Goal: Task Accomplishment & Management: Manage account settings

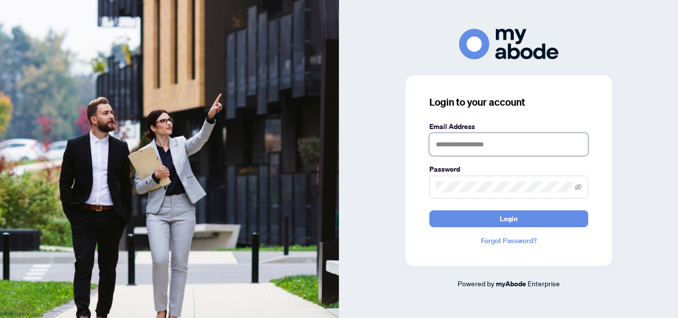
type input "**********"
click at [545, 210] on form "**********" at bounding box center [508, 174] width 159 height 106
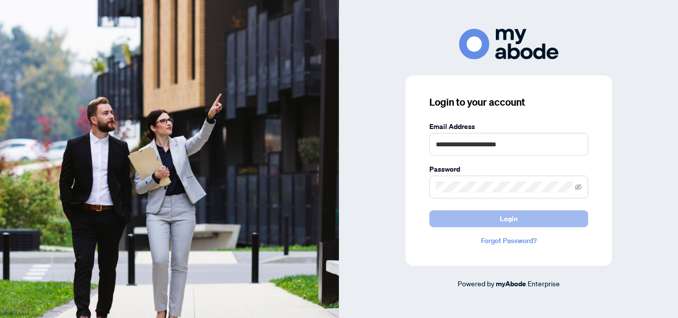
click at [544, 214] on button "Login" at bounding box center [508, 218] width 159 height 17
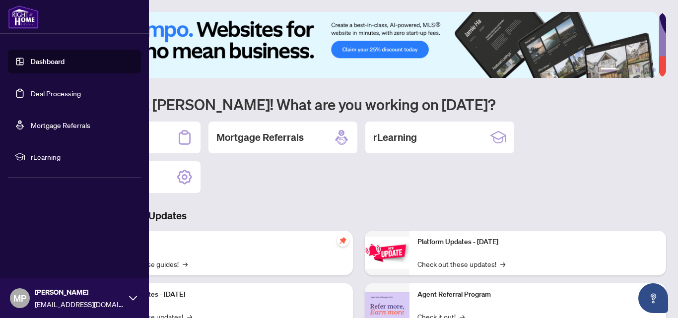
click at [31, 89] on link "Deal Processing" at bounding box center [56, 93] width 50 height 9
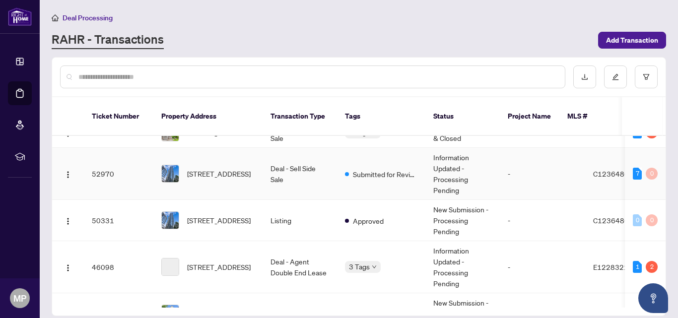
scroll to position [137, 0]
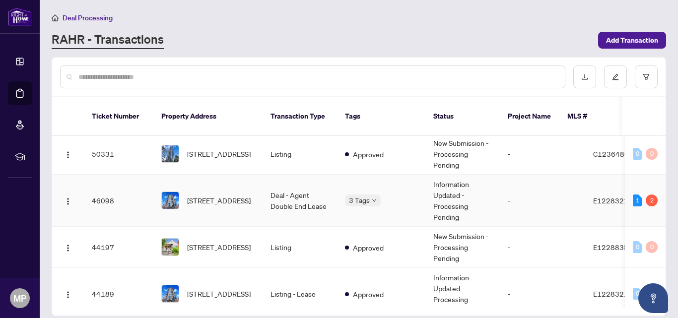
click at [273, 191] on td "Deal - Agent Double End Lease" at bounding box center [300, 201] width 74 height 52
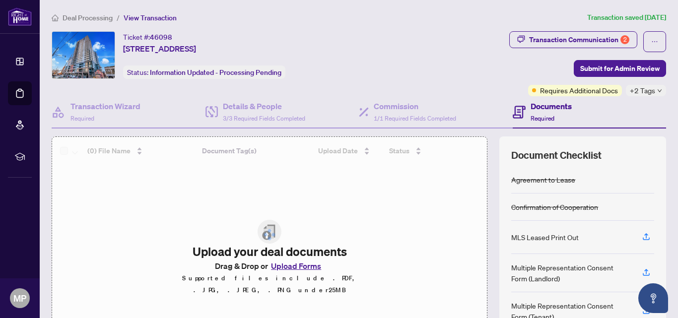
click at [637, 89] on span "+2 Tags" at bounding box center [642, 90] width 25 height 11
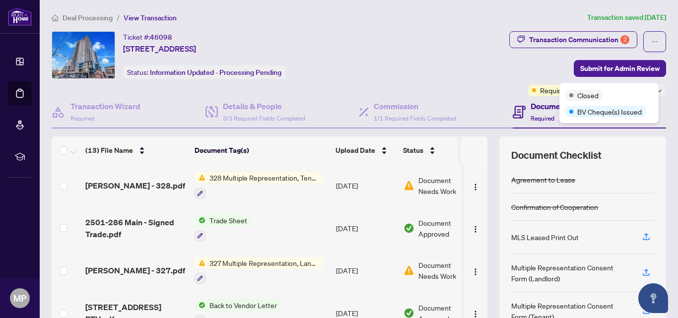
click at [651, 91] on div "Closed" at bounding box center [608, 95] width 87 height 12
click at [601, 40] on div "Transaction Communication 2" at bounding box center [579, 40] width 100 height 16
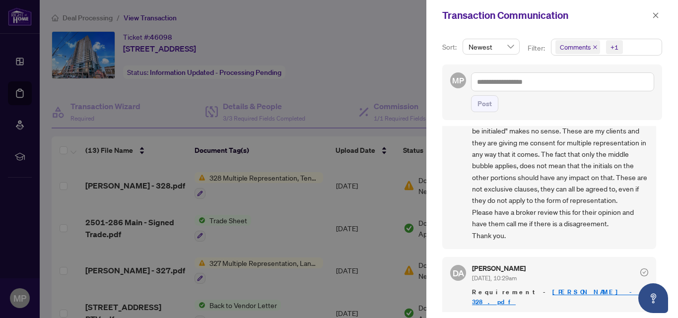
scroll to position [60, 0]
click at [653, 20] on span "button" at bounding box center [655, 15] width 7 height 16
